Goal: Register for event/course

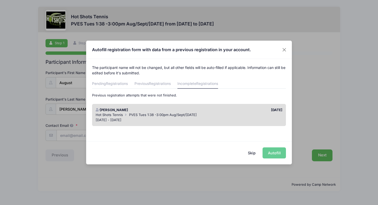
click at [146, 110] on div "[PERSON_NAME]" at bounding box center [141, 110] width 96 height 5
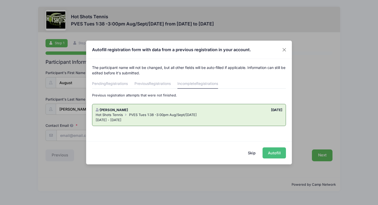
click at [277, 153] on button "Autofill" at bounding box center [274, 152] width 23 height 11
type input "[EMAIL_ADDRESS][PERSON_NAME][DOMAIN_NAME]"
type input "[DATE]"
type input "[STREET_ADDRESS]"
type input "[GEOGRAPHIC_DATA]"
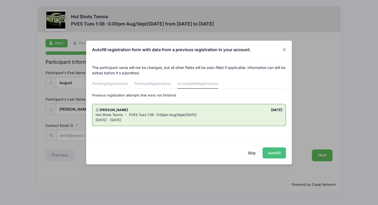
select select "CA"
type input "90094"
type input "[PERSON_NAME], [PERSON_NAME]"
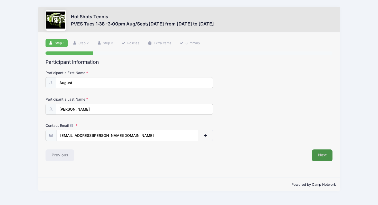
click at [318, 154] on button "Next" at bounding box center [322, 155] width 21 height 12
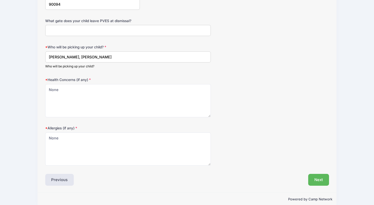
scroll to position [191, 0]
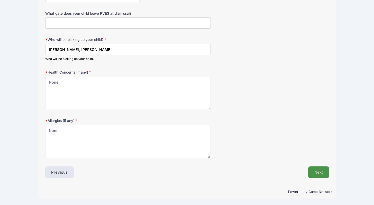
click at [321, 169] on button "Next" at bounding box center [318, 172] width 21 height 12
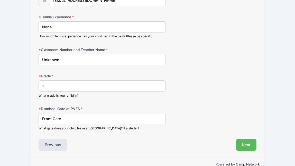
scroll to position [305, 0]
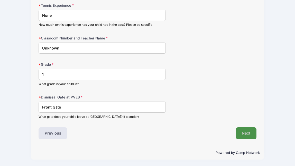
click at [249, 132] on button "Next" at bounding box center [246, 133] width 21 height 12
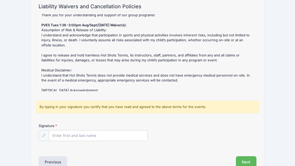
scroll to position [85, 0]
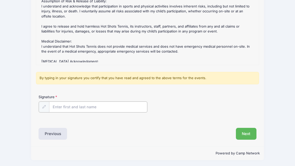
click at [69, 107] on input "Signature" at bounding box center [98, 106] width 98 height 11
type input "[PERSON_NAME]"
click at [247, 134] on button "Next" at bounding box center [246, 133] width 21 height 12
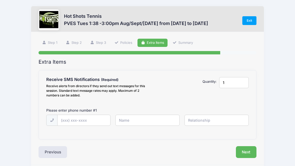
scroll to position [0, 0]
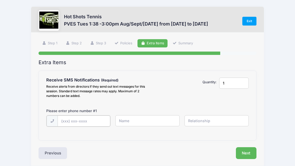
click at [0, 0] on input "text" at bounding box center [0, 0] width 0 height 0
type input "[PHONE_NUMBER]"
click at [0, 0] on input "text" at bounding box center [0, 0] width 0 height 0
type input "[PERSON_NAME]"
click at [0, 0] on input "text" at bounding box center [0, 0] width 0 height 0
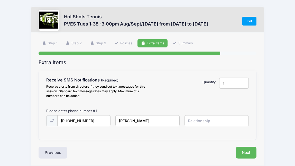
type input "Mother"
click at [252, 153] on button "Next" at bounding box center [246, 152] width 21 height 12
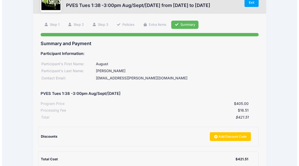
scroll to position [78, 0]
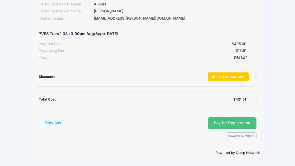
click at [247, 120] on span "Pay for Registration" at bounding box center [232, 122] width 37 height 5
